Goal: Task Accomplishment & Management: Manage account settings

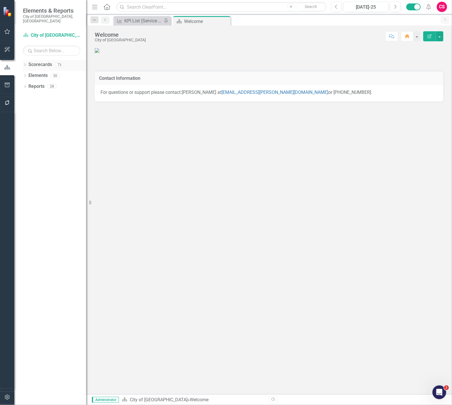
click at [25, 64] on icon "Dropdown" at bounding box center [25, 65] width 4 height 3
click at [26, 84] on icon "Dropdown" at bounding box center [28, 85] width 4 height 3
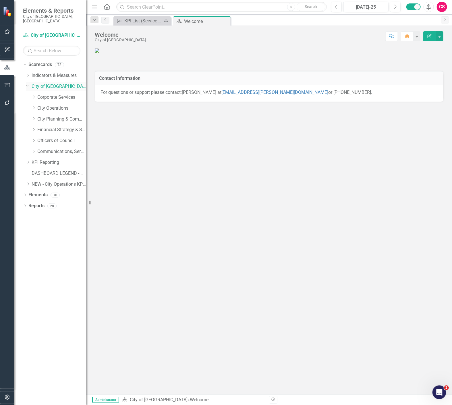
click at [26, 83] on icon "Dropdown" at bounding box center [27, 85] width 3 height 4
click at [27, 117] on div "Dropdown" at bounding box center [28, 119] width 4 height 5
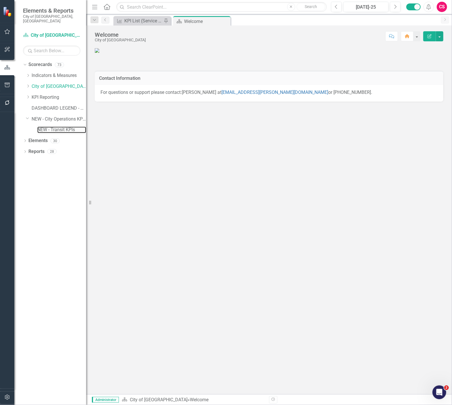
click at [42, 129] on div "NEW - Transit KPIs" at bounding box center [61, 129] width 49 height 9
click at [50, 127] on link "NEW - Transit KPIs" at bounding box center [61, 130] width 49 height 7
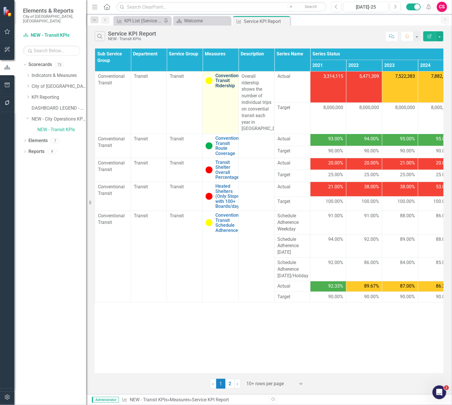
click at [226, 81] on link "Conventional Transit Ridership" at bounding box center [228, 80] width 27 height 15
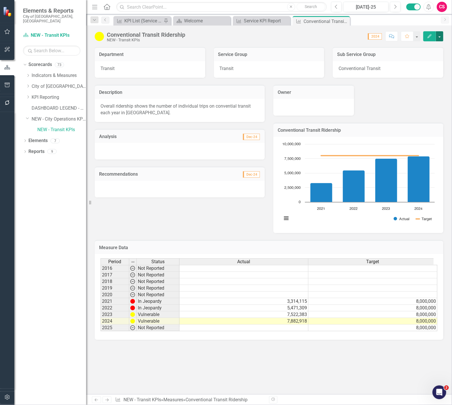
click at [443, 37] on button "button" at bounding box center [439, 36] width 7 height 10
click at [423, 56] on link "Edit Report Edit Layout" at bounding box center [415, 57] width 56 height 11
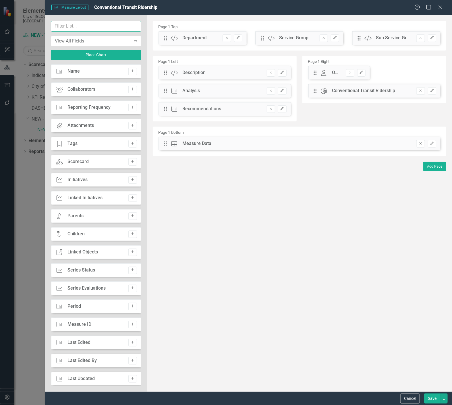
click at [81, 28] on input "text" at bounding box center [96, 26] width 90 height 11
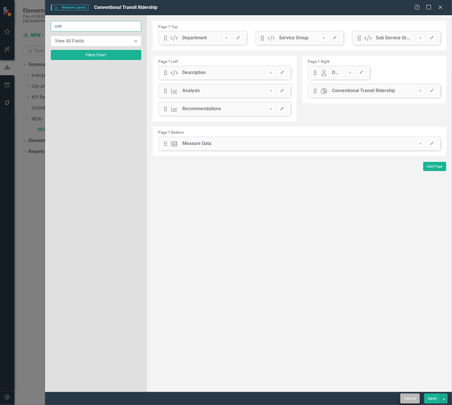
type input "use"
click at [404, 398] on button "Cancel" at bounding box center [410, 399] width 20 height 10
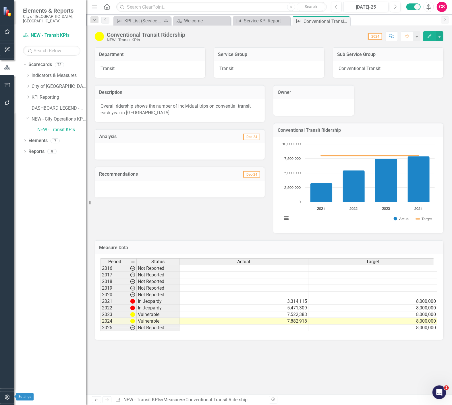
click at [6, 400] on button "button" at bounding box center [7, 397] width 13 height 12
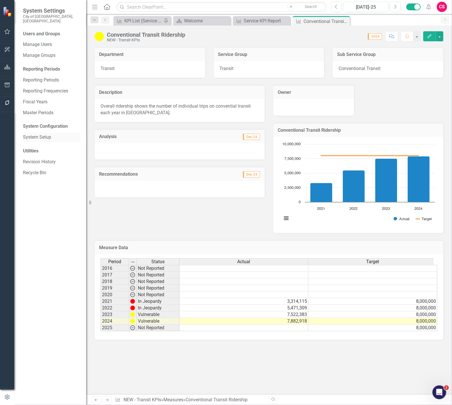
click at [40, 134] on link "System Setup" at bounding box center [51, 137] width 57 height 7
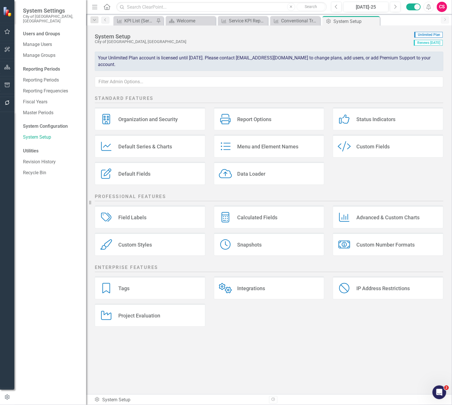
click at [405, 149] on div "Custom Style Custom Fields" at bounding box center [388, 146] width 111 height 23
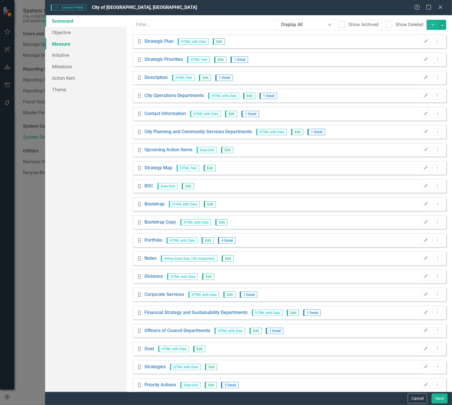
click at [70, 45] on link "Measure" at bounding box center [85, 43] width 81 height 11
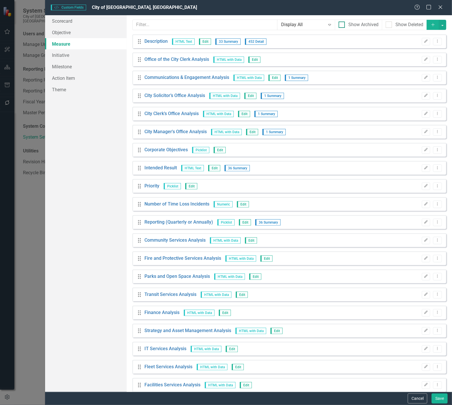
click at [339, 22] on div at bounding box center [341, 25] width 6 height 6
click at [339, 22] on input "Show Archived" at bounding box center [340, 24] width 4 height 4
checkbox input "true"
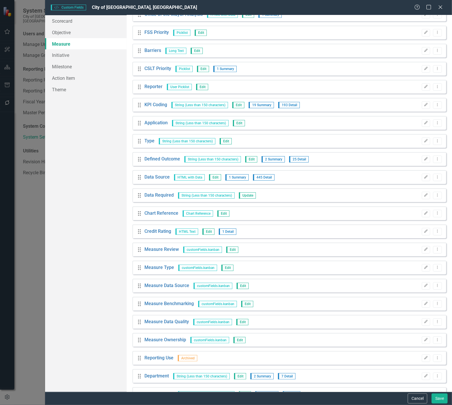
scroll to position [858, 0]
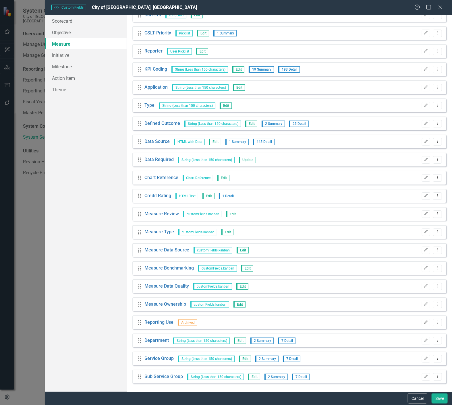
click at [424, 321] on icon "Edit" at bounding box center [426, 322] width 4 height 3
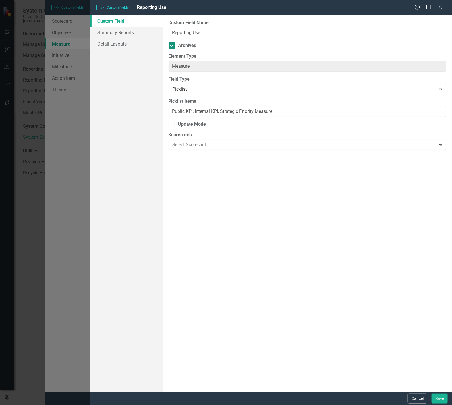
click at [173, 48] on div at bounding box center [171, 45] width 6 height 6
click at [172, 46] on input "Archived" at bounding box center [170, 44] width 4 height 4
checkbox input "false"
click at [441, 396] on button "Save" at bounding box center [439, 399] width 16 height 10
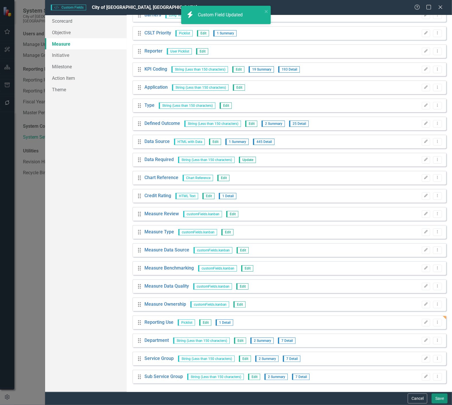
click at [439, 400] on button "Save" at bounding box center [439, 399] width 16 height 10
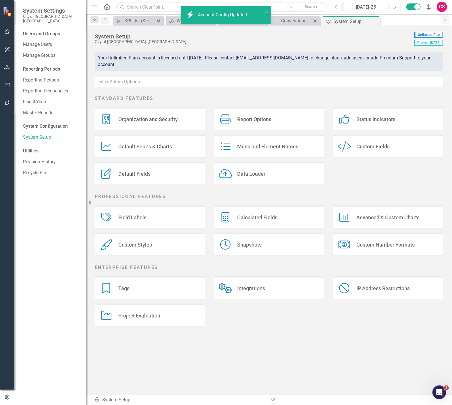
click at [298, 16] on div "Measure Conventional Transit Ridership Close" at bounding box center [295, 20] width 50 height 9
click at [297, 19] on div "Conventional Transit Ridership" at bounding box center [296, 20] width 30 height 7
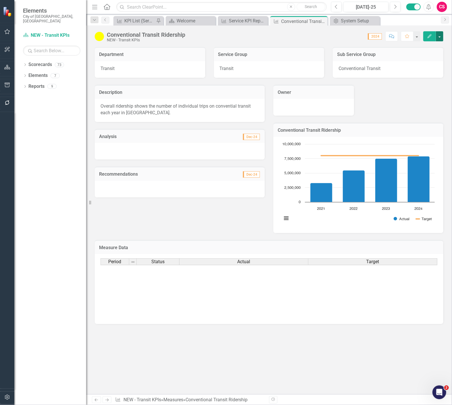
click at [442, 38] on button "button" at bounding box center [439, 36] width 7 height 10
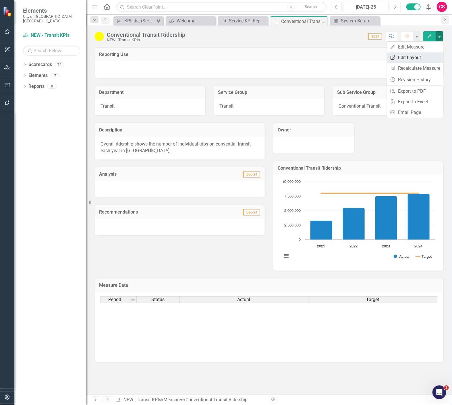
click at [419, 61] on link "Edit Report Edit Layout" at bounding box center [415, 57] width 56 height 11
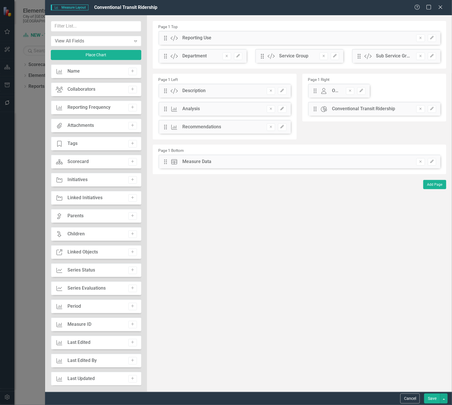
click at [107, 22] on div "Measure Measure Layout Conventional Transit Ridership Help Maximize Close View …" at bounding box center [226, 202] width 452 height 405
click at [98, 24] on input "text" at bounding box center [96, 26] width 90 height 11
type input "use"
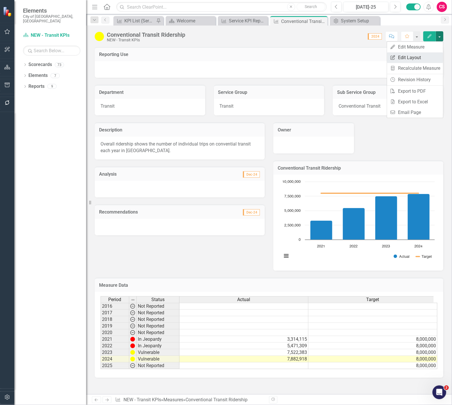
click at [418, 56] on link "Edit Report Edit Layout" at bounding box center [415, 57] width 56 height 11
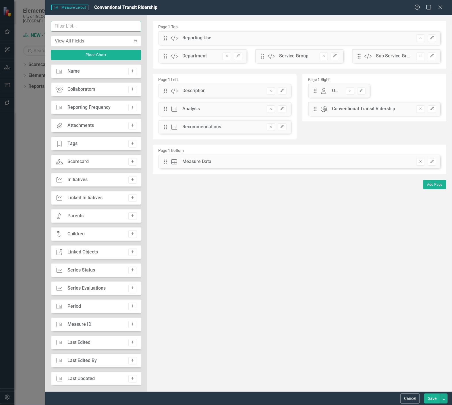
click at [82, 22] on input "text" at bounding box center [96, 26] width 90 height 11
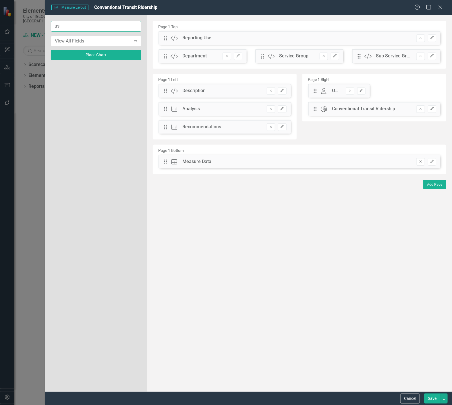
type input "u"
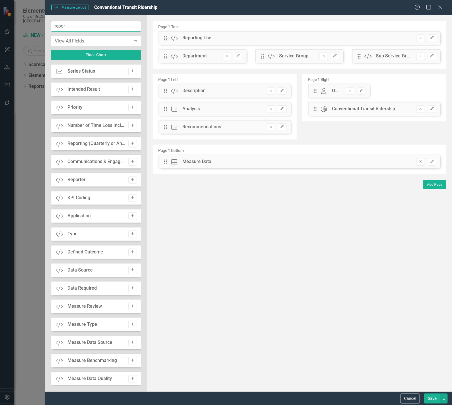
type input "report"
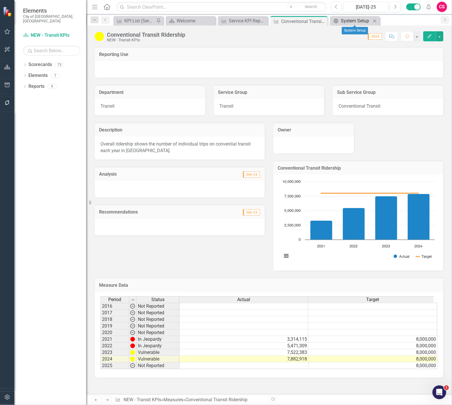
click at [340, 22] on link "Admin Options System Setup" at bounding box center [351, 20] width 40 height 7
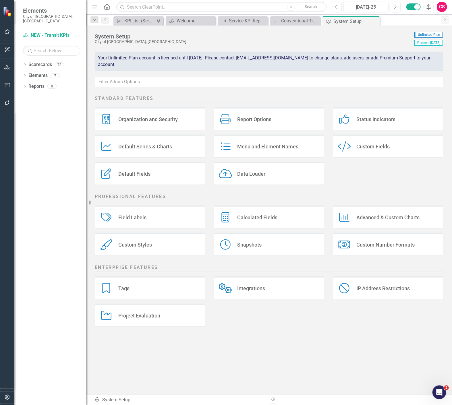
click at [348, 139] on div "Custom Style Custom Fields" at bounding box center [388, 146] width 111 height 23
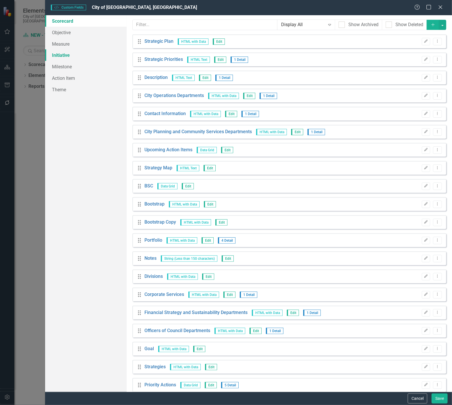
click at [74, 54] on link "Initiative" at bounding box center [85, 54] width 81 height 11
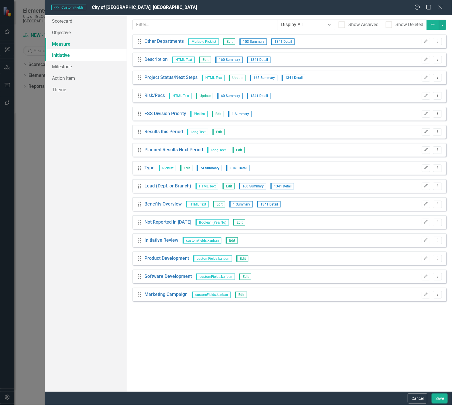
click at [72, 44] on link "Measure" at bounding box center [85, 43] width 81 height 11
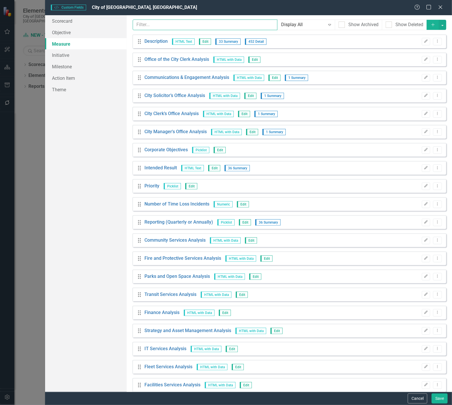
click at [151, 23] on input "text" at bounding box center [205, 25] width 145 height 11
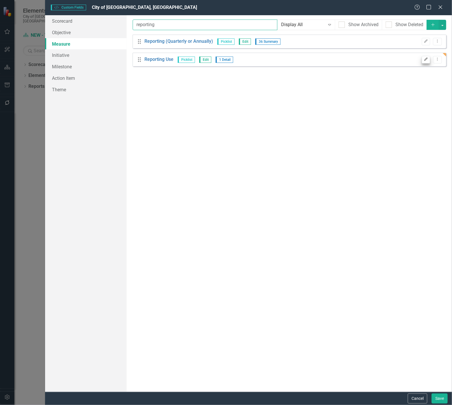
type input "reporting"
click at [426, 61] on icon "Edit" at bounding box center [426, 59] width 4 height 3
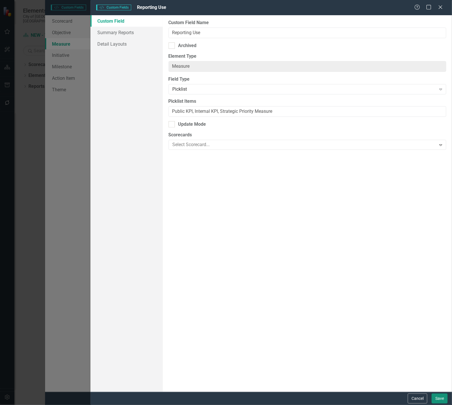
click at [442, 402] on button "Save" at bounding box center [439, 399] width 16 height 10
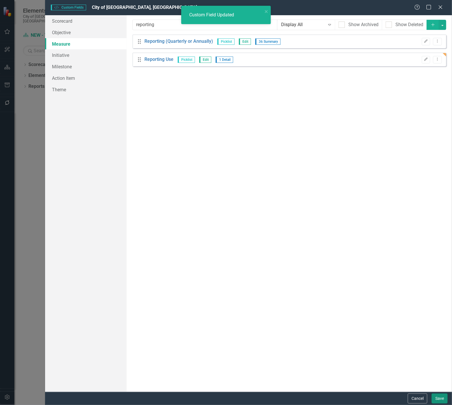
click at [441, 398] on button "Save" at bounding box center [439, 399] width 16 height 10
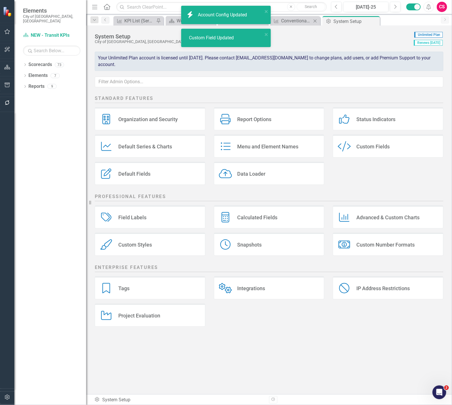
click at [299, 16] on div "Measure Conventional Transit Ridership Close" at bounding box center [295, 20] width 50 height 9
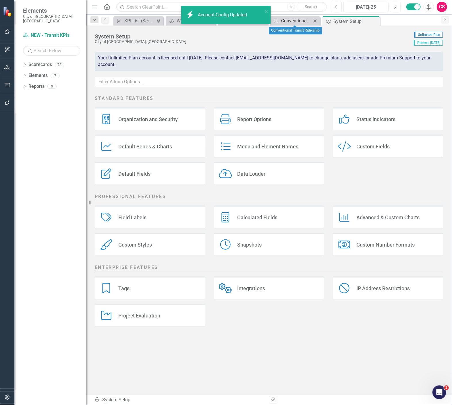
click at [298, 20] on div "Conventional Transit Ridership" at bounding box center [296, 20] width 30 height 7
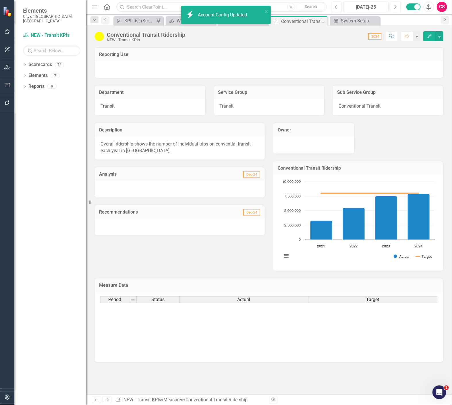
click at [358, 59] on div "Reporting Use" at bounding box center [269, 54] width 348 height 14
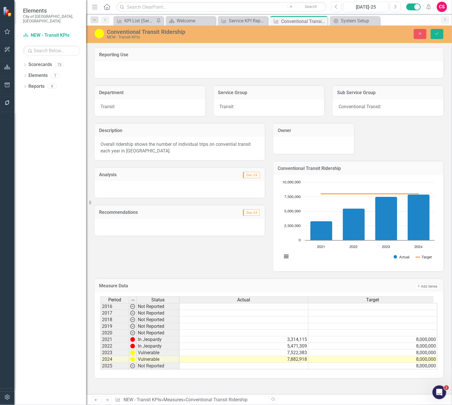
click at [115, 68] on div at bounding box center [269, 69] width 348 height 17
click at [421, 34] on icon "Close" at bounding box center [419, 34] width 5 height 4
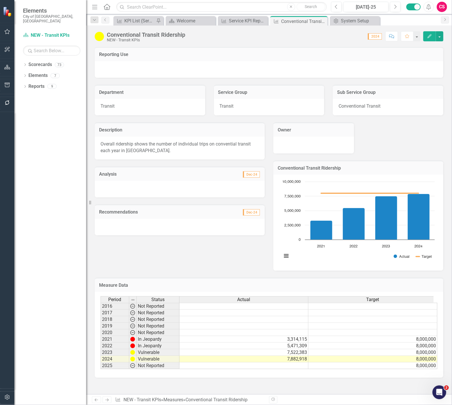
click at [443, 38] on div "Conventional Transit Ridership NEW - Transit KPIs Score: N/A 2024 Completed Com…" at bounding box center [269, 34] width 366 height 17
click at [441, 38] on button "button" at bounding box center [439, 36] width 7 height 10
click at [420, 55] on link "Edit Report Edit Layout" at bounding box center [415, 57] width 56 height 11
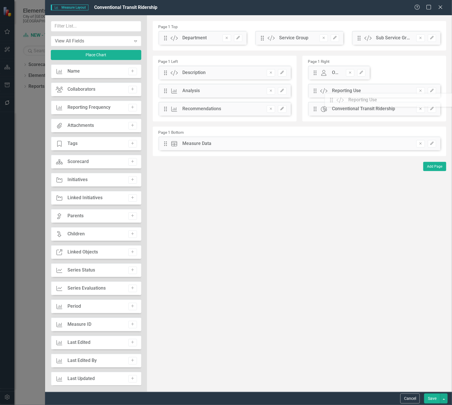
drag, startPoint x: 349, startPoint y: 70, endPoint x: 335, endPoint y: 100, distance: 32.6
click at [431, 92] on icon "button" at bounding box center [431, 90] width 3 height 3
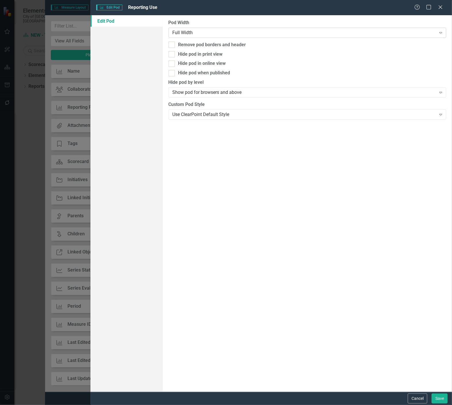
click at [248, 33] on div "Full Width" at bounding box center [303, 32] width 263 height 7
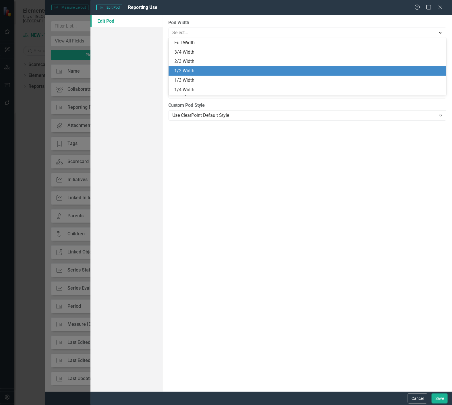
click at [210, 72] on div "1/2 Width" at bounding box center [308, 71] width 269 height 7
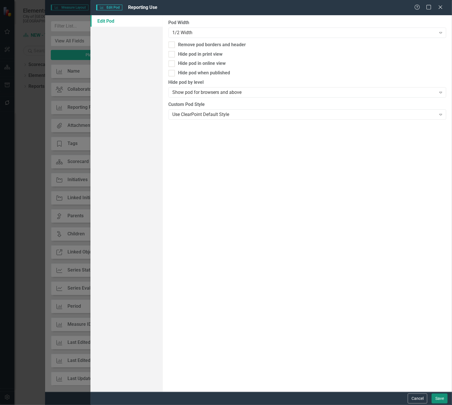
click at [436, 397] on button "Save" at bounding box center [439, 399] width 16 height 10
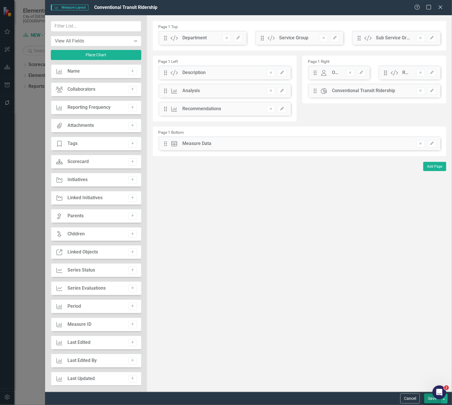
click at [431, 398] on body "Elements City of Regina, SK Scorecard NEW - Transit KPIs Search Dropdown Scorec…" at bounding box center [226, 202] width 452 height 405
drag, startPoint x: 426, startPoint y: 398, endPoint x: 417, endPoint y: 395, distance: 9.4
click at [426, 399] on button "Save" at bounding box center [432, 399] width 16 height 10
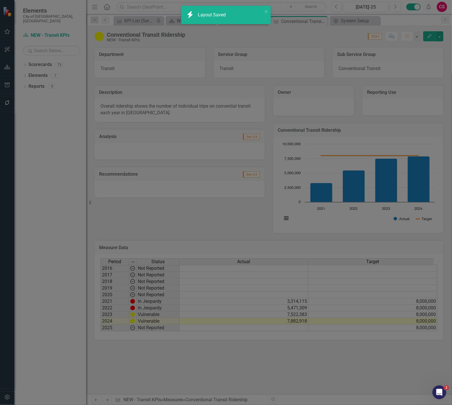
click at [394, 92] on h3 "Reporting Use" at bounding box center [403, 92] width 72 height 5
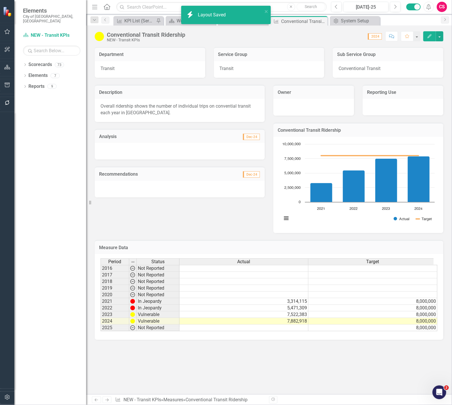
click at [394, 92] on h3 "Reporting Use" at bounding box center [403, 92] width 72 height 5
click at [379, 110] on div at bounding box center [403, 107] width 81 height 17
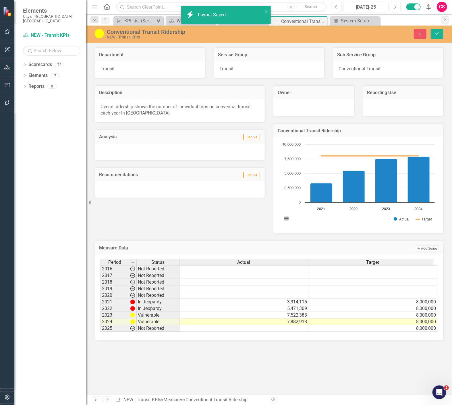
click at [379, 110] on div at bounding box center [403, 107] width 81 height 17
click at [421, 36] on button "Close" at bounding box center [420, 34] width 13 height 10
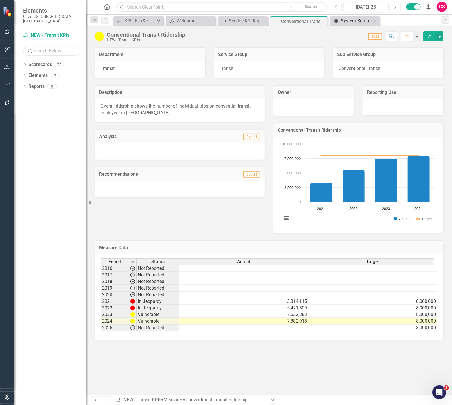
click at [369, 21] on div "System Setup" at bounding box center [356, 20] width 30 height 7
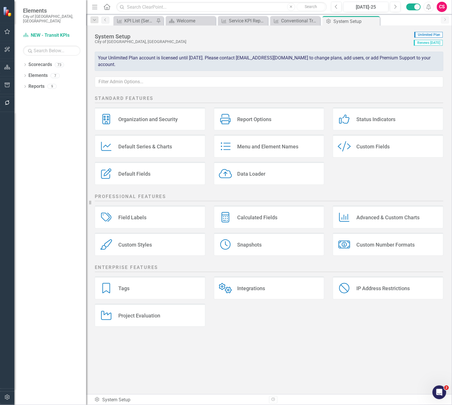
click at [382, 147] on div "Custom Fields" at bounding box center [372, 146] width 33 height 7
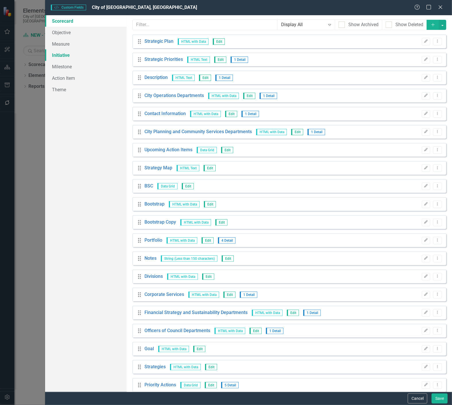
click at [73, 52] on link "Initiative" at bounding box center [85, 54] width 81 height 11
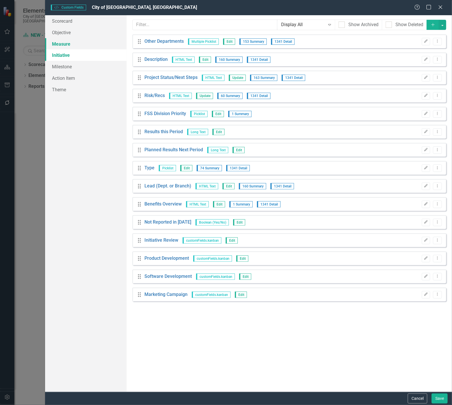
click at [70, 48] on link "Measure" at bounding box center [85, 43] width 81 height 11
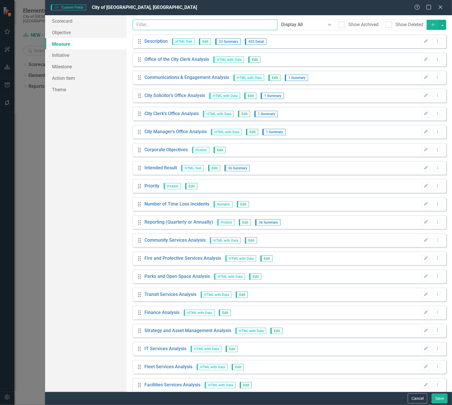
click at [146, 28] on input "text" at bounding box center [205, 25] width 145 height 11
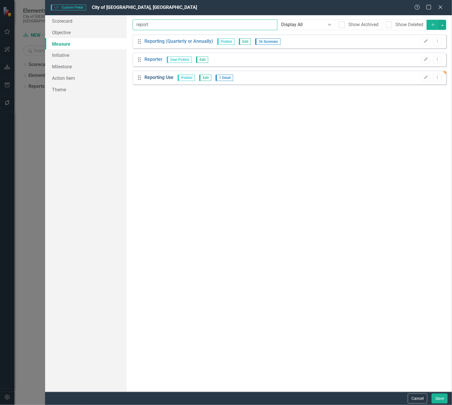
type input "report"
click at [154, 79] on link "Reporting Use" at bounding box center [158, 77] width 29 height 7
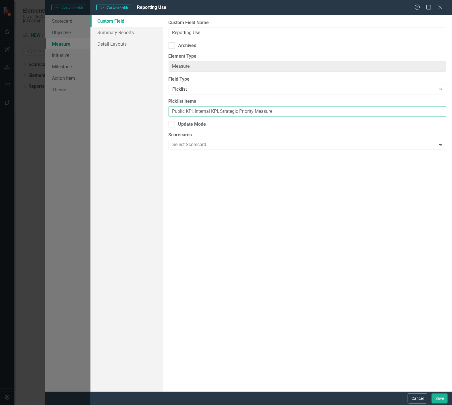
click at [220, 110] on input "Public KPI, Internal KPI, Strategic Priority Measure" at bounding box center [307, 111] width 278 height 11
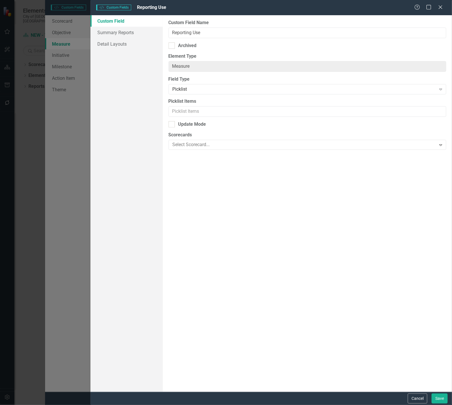
click at [438, 404] on div "Cancel Save" at bounding box center [270, 398] width 361 height 13
click at [440, 397] on button "Save" at bounding box center [439, 399] width 16 height 10
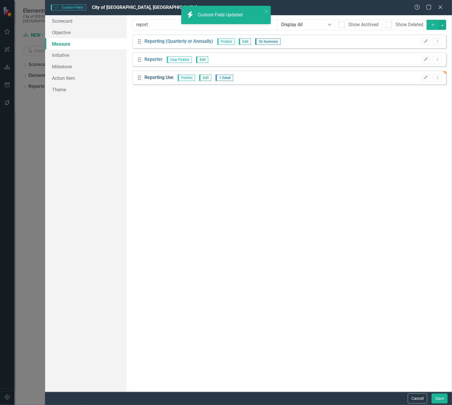
click at [157, 79] on link "Reporting Use" at bounding box center [158, 77] width 29 height 7
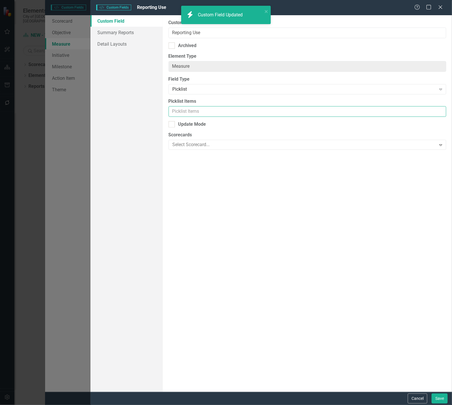
click at [209, 109] on input "Picklist Items" at bounding box center [307, 111] width 278 height 11
paste input "Public KPI, Internal KPI, Strategic Priority Measure"
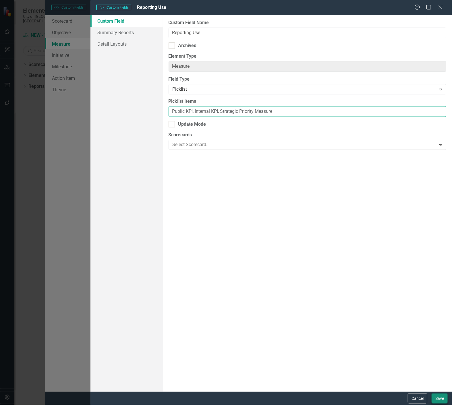
type input "Public KPI, Internal KPI, Strategic Priority Measure"
click at [437, 403] on button "Save" at bounding box center [439, 399] width 16 height 10
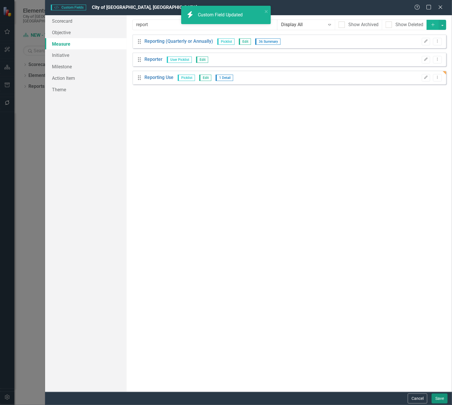
click at [440, 400] on button "Save" at bounding box center [439, 399] width 16 height 10
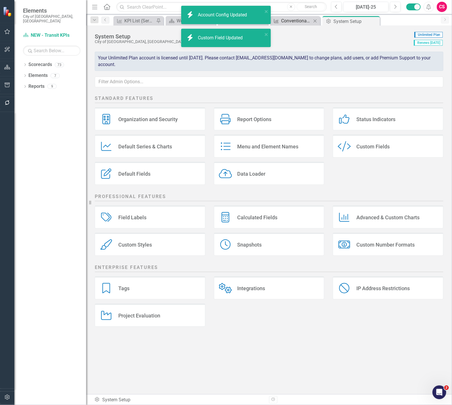
click at [296, 19] on div "Conventional Transit Ridership" at bounding box center [296, 20] width 30 height 7
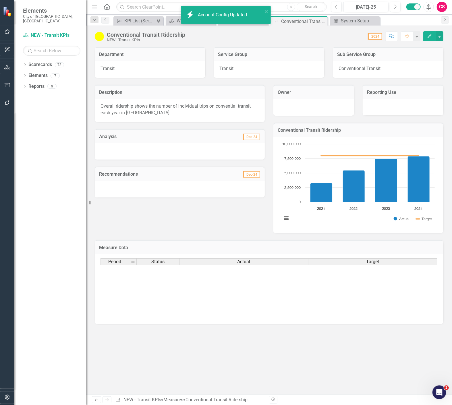
click at [385, 96] on td "Reporting Use" at bounding box center [403, 92] width 72 height 7
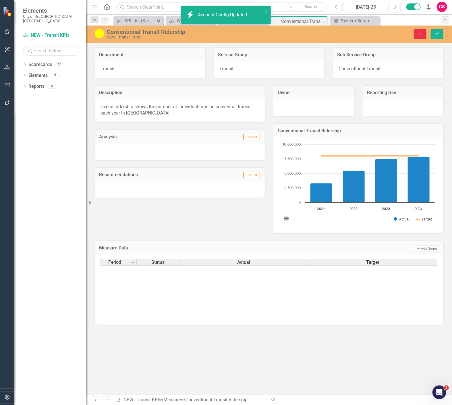
click at [420, 36] on button "Close" at bounding box center [420, 34] width 13 height 10
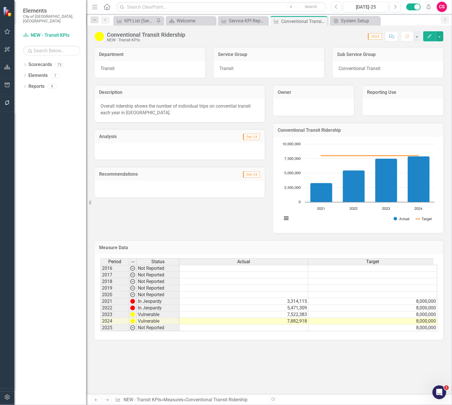
click at [386, 99] on div at bounding box center [403, 107] width 81 height 17
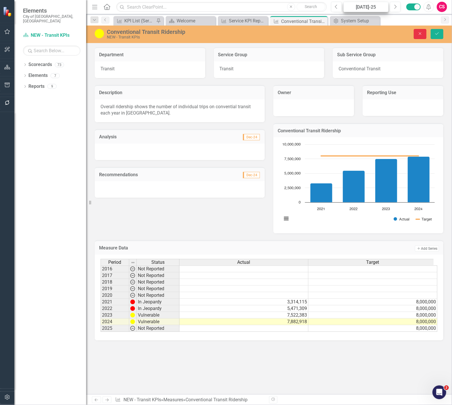
drag, startPoint x: 422, startPoint y: 36, endPoint x: 366, endPoint y: 10, distance: 61.6
click at [422, 36] on button "Close" at bounding box center [420, 34] width 13 height 10
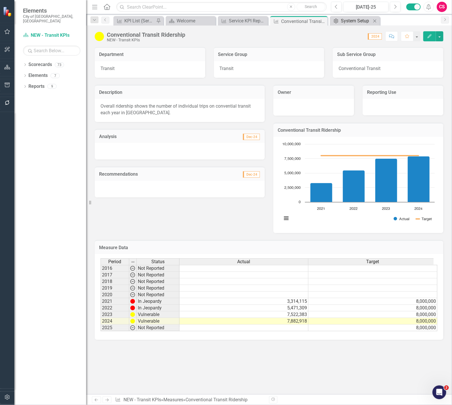
click at [354, 18] on div "System Setup" at bounding box center [356, 20] width 30 height 7
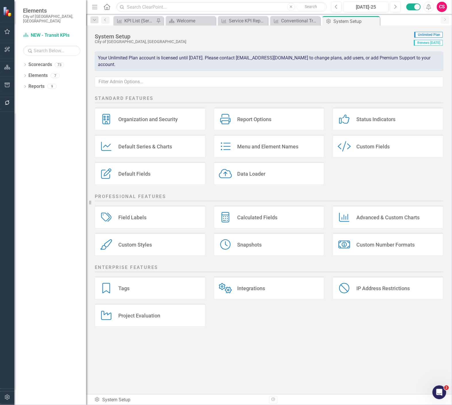
click at [374, 156] on div "Custom Style Custom Fields" at bounding box center [388, 146] width 111 height 23
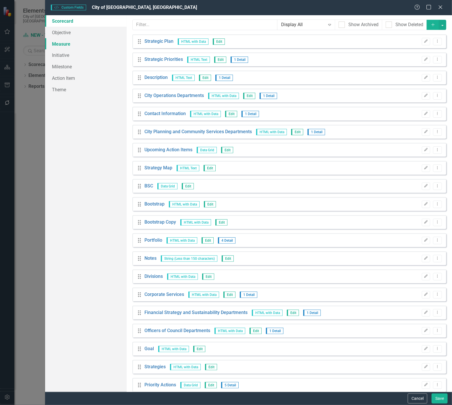
click at [72, 47] on link "Measure" at bounding box center [85, 43] width 81 height 11
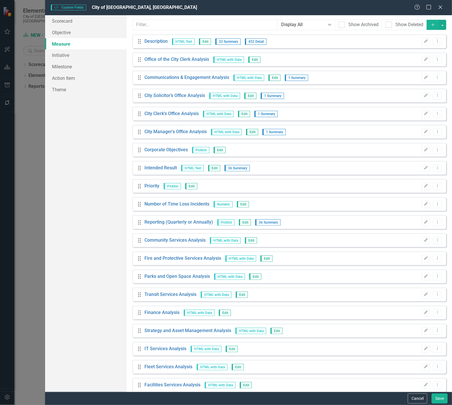
click at [431, 21] on button "Add" at bounding box center [433, 25] width 13 height 10
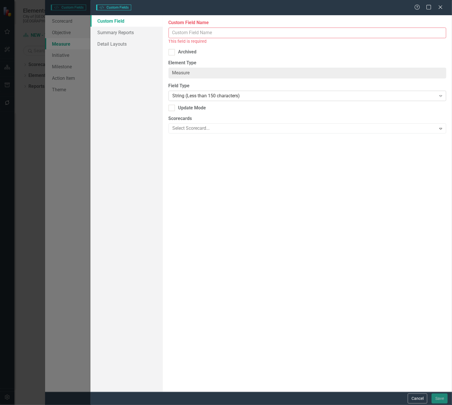
click at [185, 94] on div "String (Less than 150 characters)" at bounding box center [303, 95] width 263 height 7
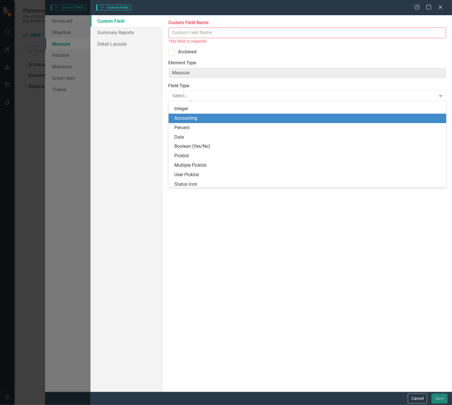
scroll to position [55, 0]
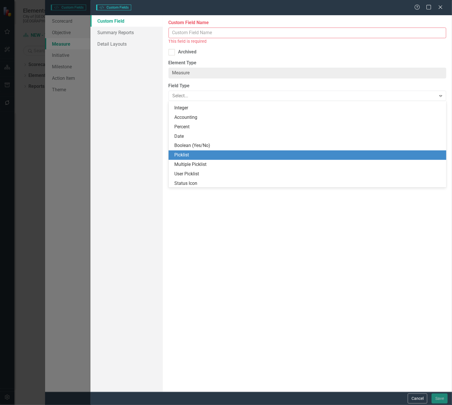
click at [197, 154] on div "Picklist" at bounding box center [308, 155] width 269 height 7
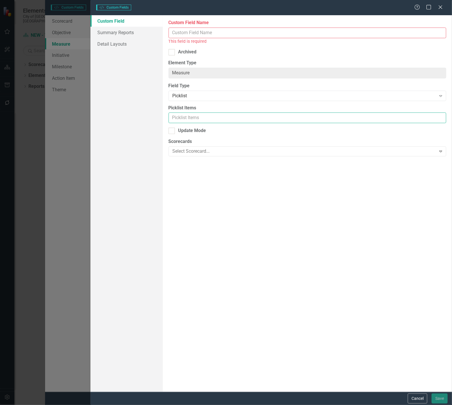
click at [187, 117] on input "Picklist Items" at bounding box center [307, 118] width 278 height 11
paste input "Public KPI, Internal KPI, Strategic Priority Measure"
type input "Public KPI, Internal KPI, Strategic Priority Measure"
click at [191, 32] on input "Custom Field Name" at bounding box center [307, 33] width 278 height 11
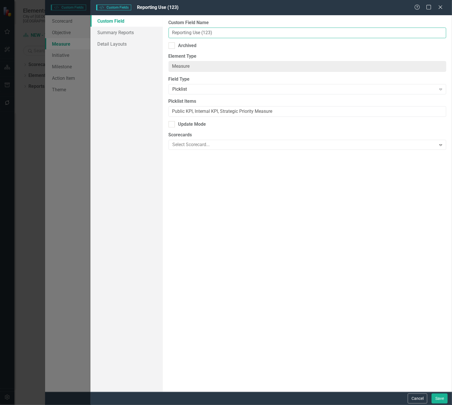
type input "Reporting Use (123)"
click at [272, 304] on div "Custom Field Name Reporting Use (123) Archived Element Type Measure ClearPoint …" at bounding box center [307, 203] width 289 height 377
click at [441, 402] on button "Save" at bounding box center [439, 399] width 16 height 10
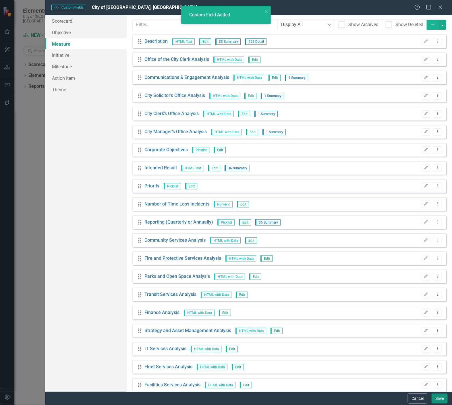
click at [435, 396] on button "Save" at bounding box center [439, 399] width 16 height 10
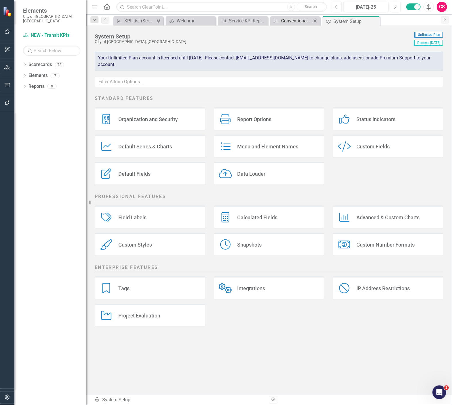
click at [294, 22] on div "Conventional Transit Ridership" at bounding box center [296, 20] width 30 height 7
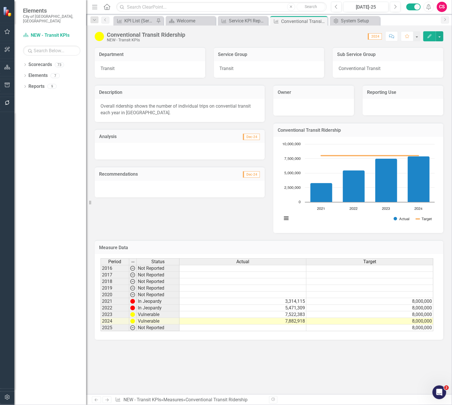
click at [443, 35] on div "Conventional Transit Ridership NEW - Transit KPIs Score: N/A 2024 Completed Com…" at bounding box center [269, 34] width 366 height 17
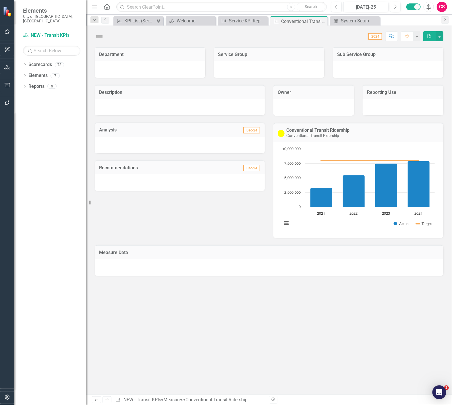
click at [449, 39] on div "Score: N/A 2024 Completed Comment Favorite PDF" at bounding box center [269, 34] width 366 height 17
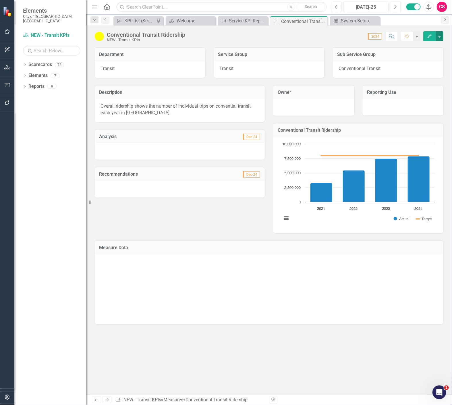
click at [440, 36] on button "button" at bounding box center [439, 36] width 7 height 10
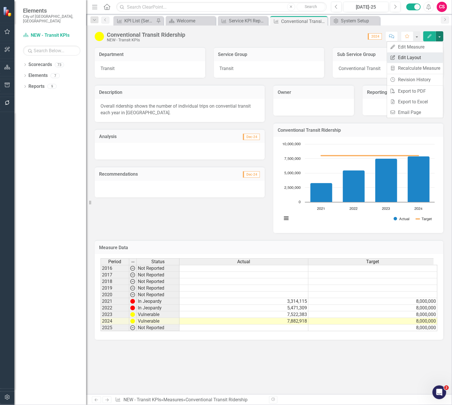
click at [426, 57] on link "Edit Report Edit Layout" at bounding box center [415, 57] width 56 height 11
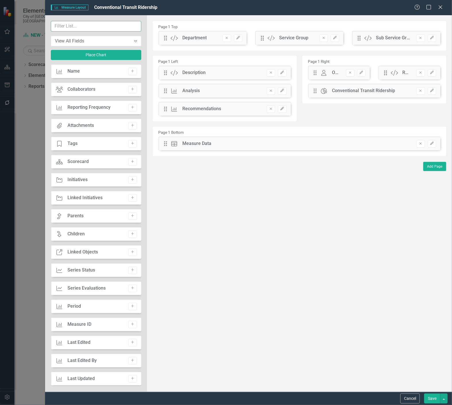
click at [98, 27] on input "text" at bounding box center [96, 26] width 90 height 11
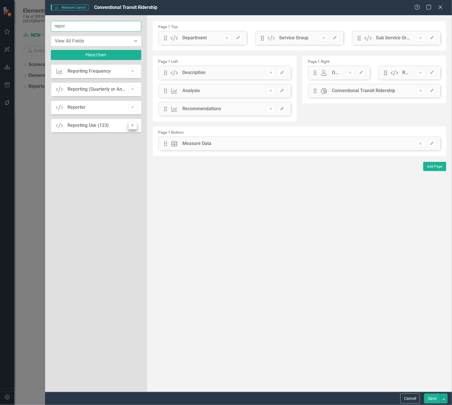
type input "repor"
click at [133, 125] on icon "Add" at bounding box center [132, 125] width 4 height 3
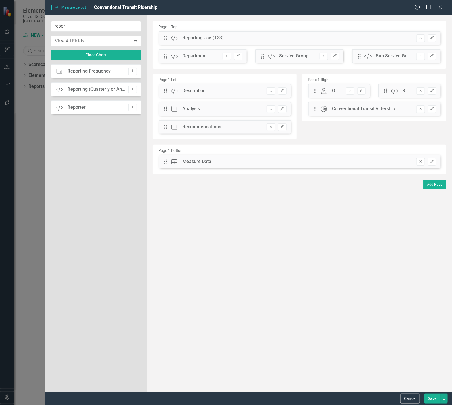
click at [430, 400] on button "Save" at bounding box center [432, 399] width 16 height 10
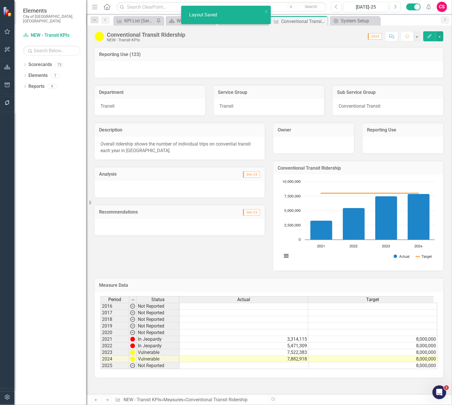
click at [160, 63] on div at bounding box center [269, 69] width 348 height 17
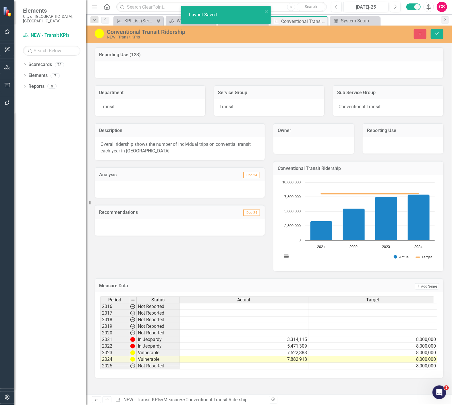
click at [114, 66] on div at bounding box center [269, 69] width 348 height 17
click at [418, 35] on icon "Close" at bounding box center [419, 34] width 5 height 4
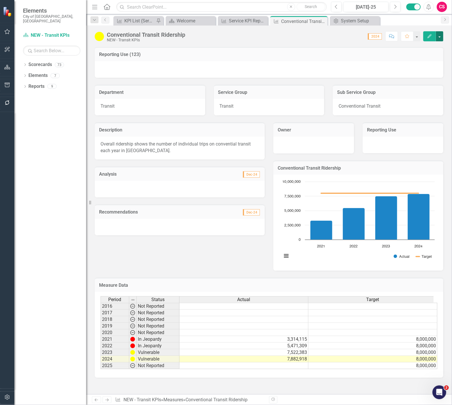
click at [439, 35] on button "button" at bounding box center [439, 36] width 7 height 10
click at [425, 52] on link "Edit Report Edit Layout" at bounding box center [415, 57] width 56 height 11
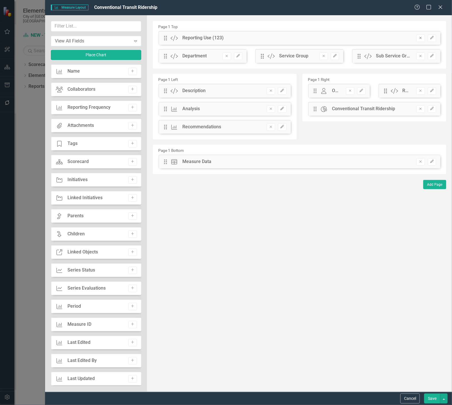
click at [420, 39] on icon "Remove" at bounding box center [420, 37] width 4 height 3
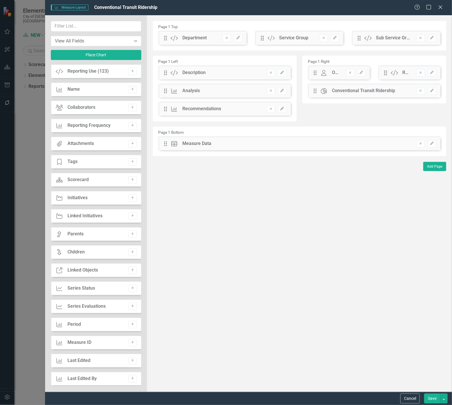
click at [434, 402] on button "Save" at bounding box center [432, 399] width 16 height 10
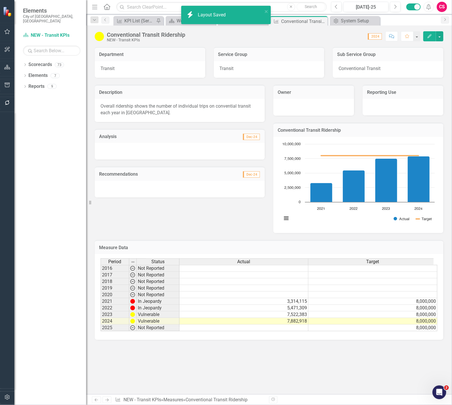
click at [374, 93] on h3 "Reporting Use" at bounding box center [403, 92] width 72 height 5
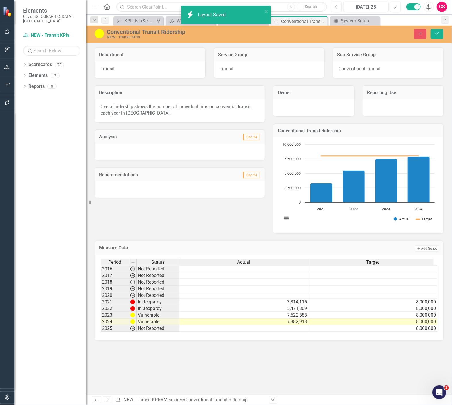
click at [394, 112] on div at bounding box center [403, 107] width 81 height 17
click at [420, 33] on icon "Close" at bounding box center [419, 34] width 5 height 4
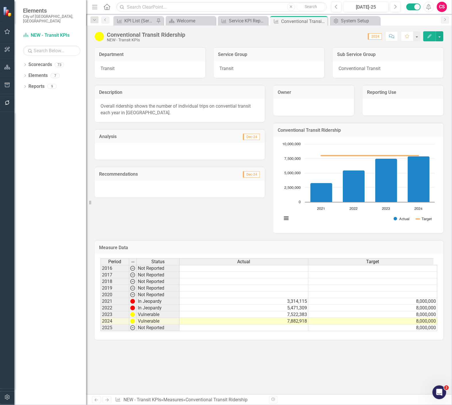
click at [380, 101] on div at bounding box center [403, 107] width 81 height 17
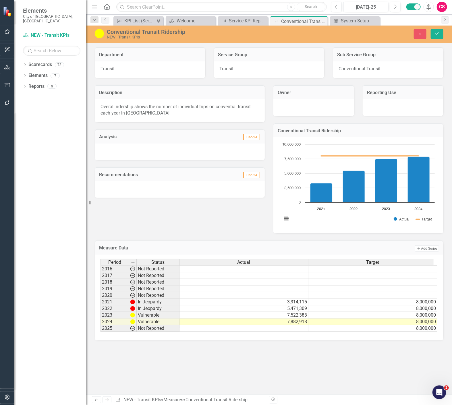
click at [328, 101] on div at bounding box center [313, 107] width 81 height 17
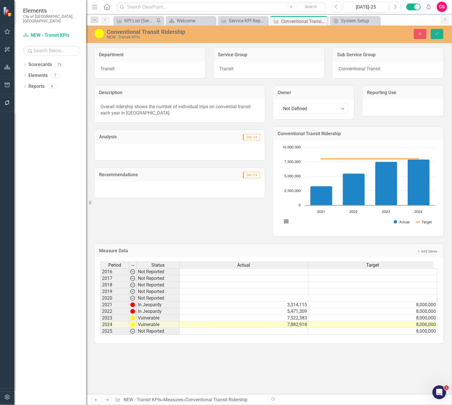
click at [289, 74] on div "Transit" at bounding box center [269, 69] width 111 height 17
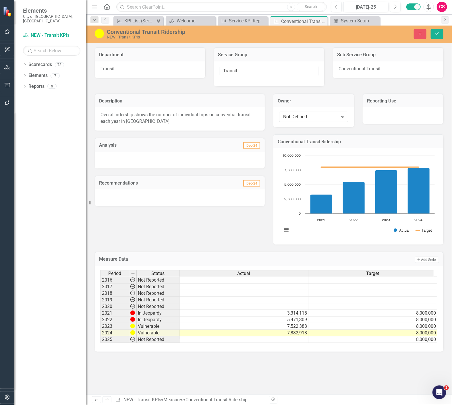
click at [360, 70] on span "Conventional Transit" at bounding box center [359, 68] width 42 height 5
click at [232, 103] on h3 "Description" at bounding box center [179, 100] width 161 height 5
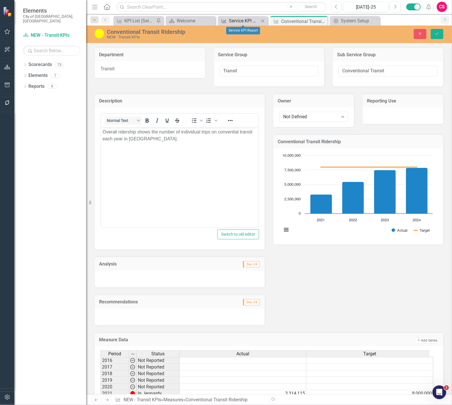
click at [229, 18] on div "Service KPI Report" at bounding box center [244, 20] width 30 height 7
